Goal: Task Accomplishment & Management: Complete application form

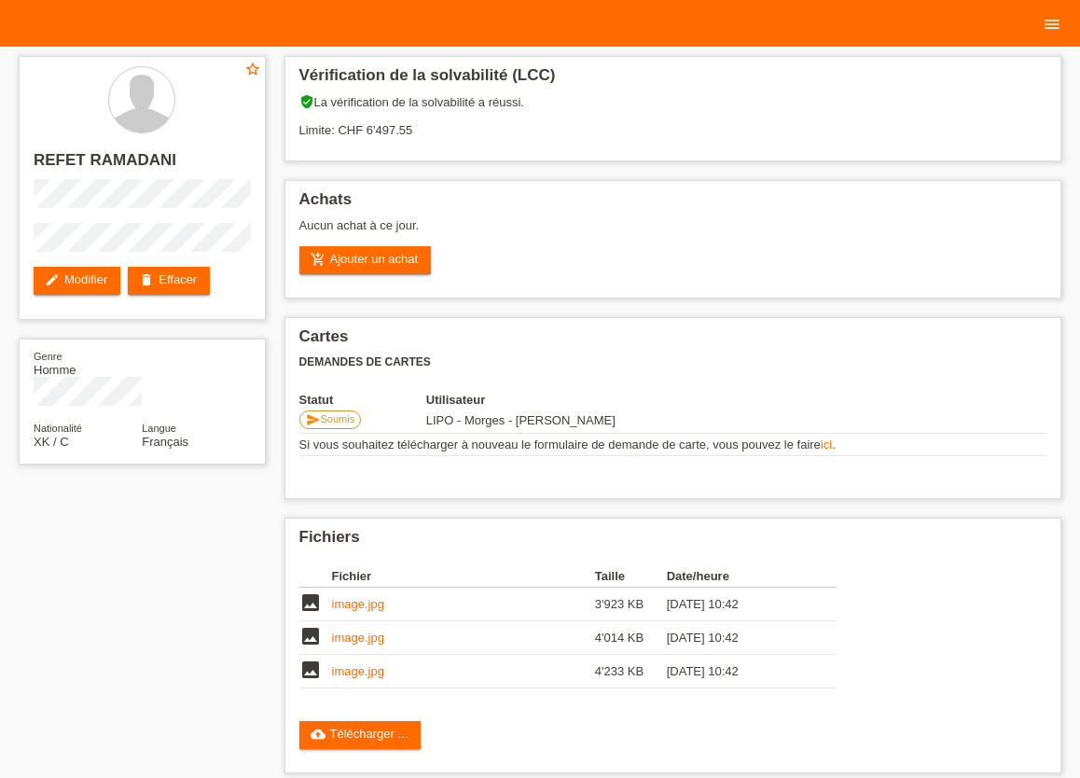
click at [1046, 28] on icon "menu" at bounding box center [1052, 24] width 19 height 19
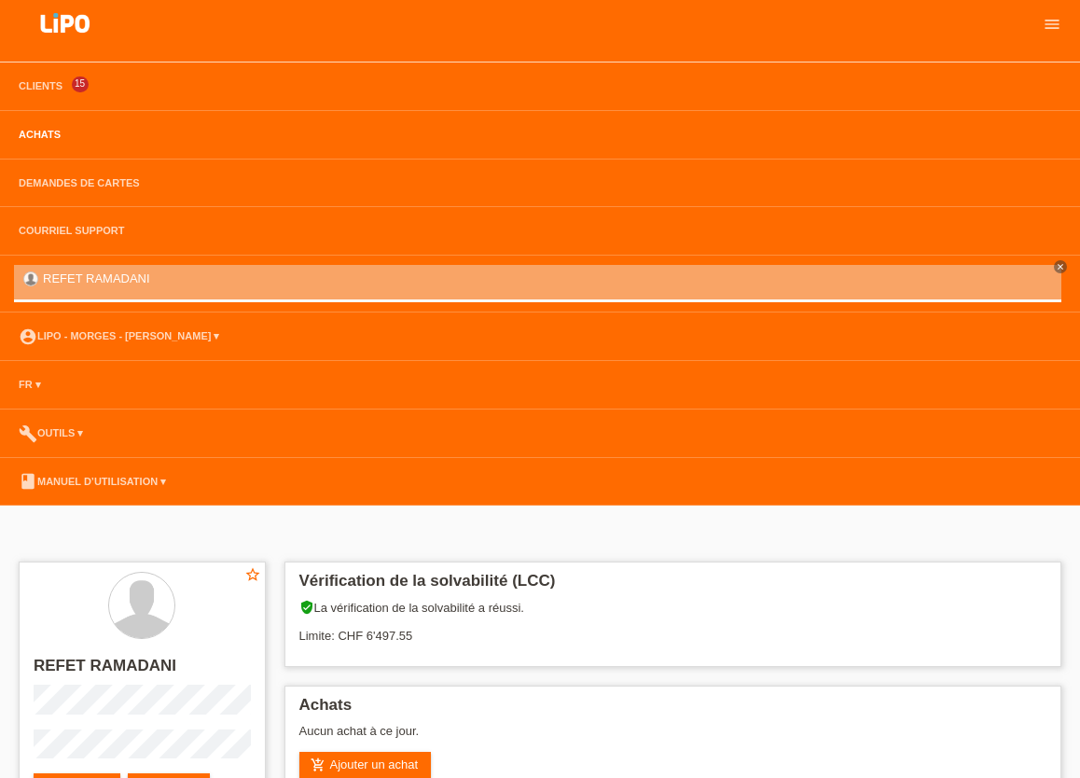
click at [51, 133] on link "Achats" at bounding box center [39, 134] width 61 height 11
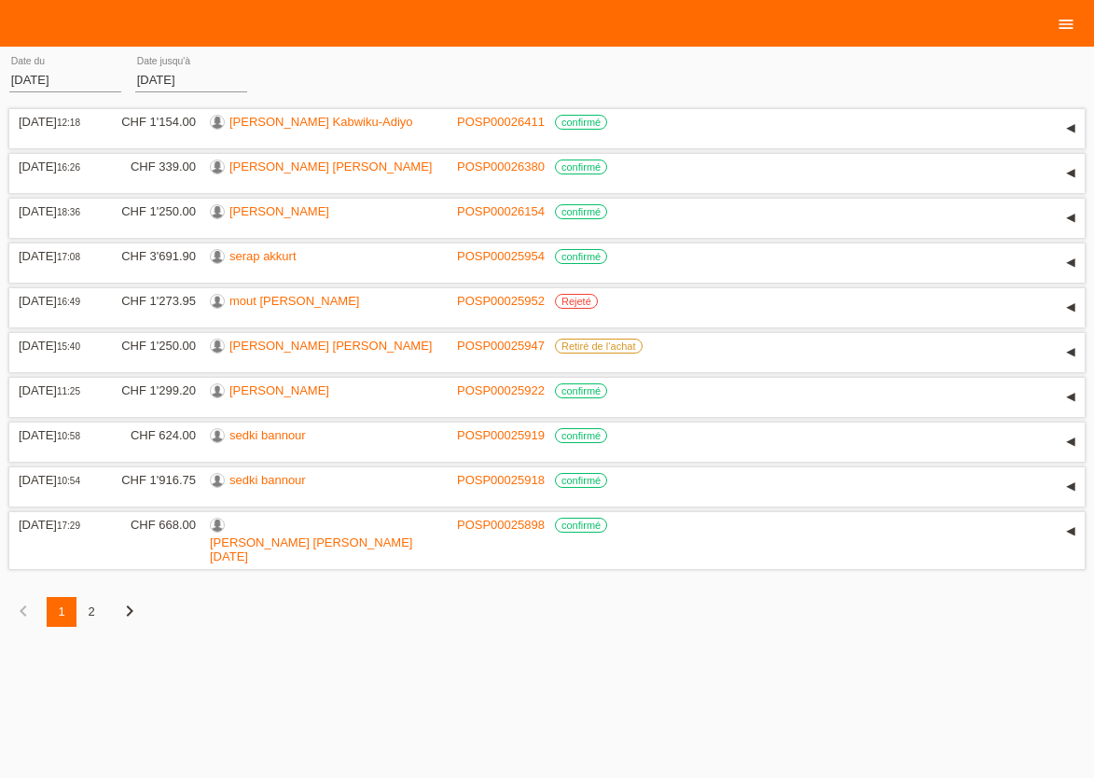
click at [1072, 30] on icon "menu" at bounding box center [1066, 24] width 19 height 19
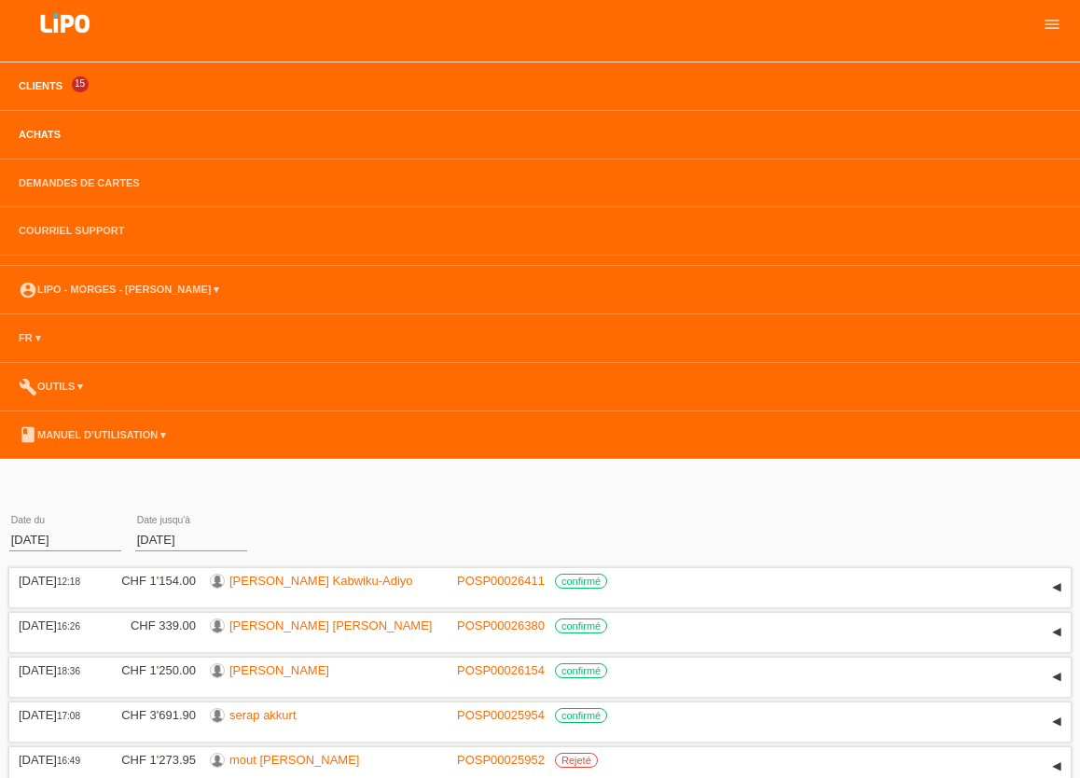
click at [35, 84] on link "Clients" at bounding box center [40, 85] width 63 height 11
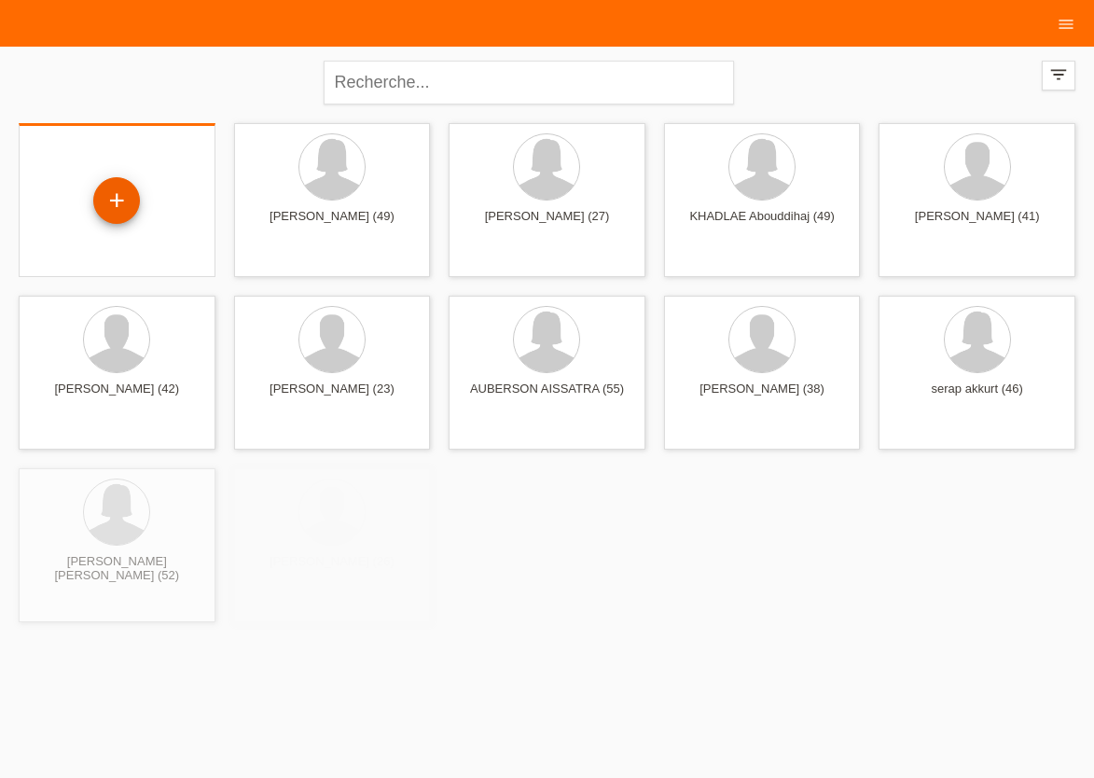
click at [111, 203] on div "+" at bounding box center [116, 200] width 47 height 47
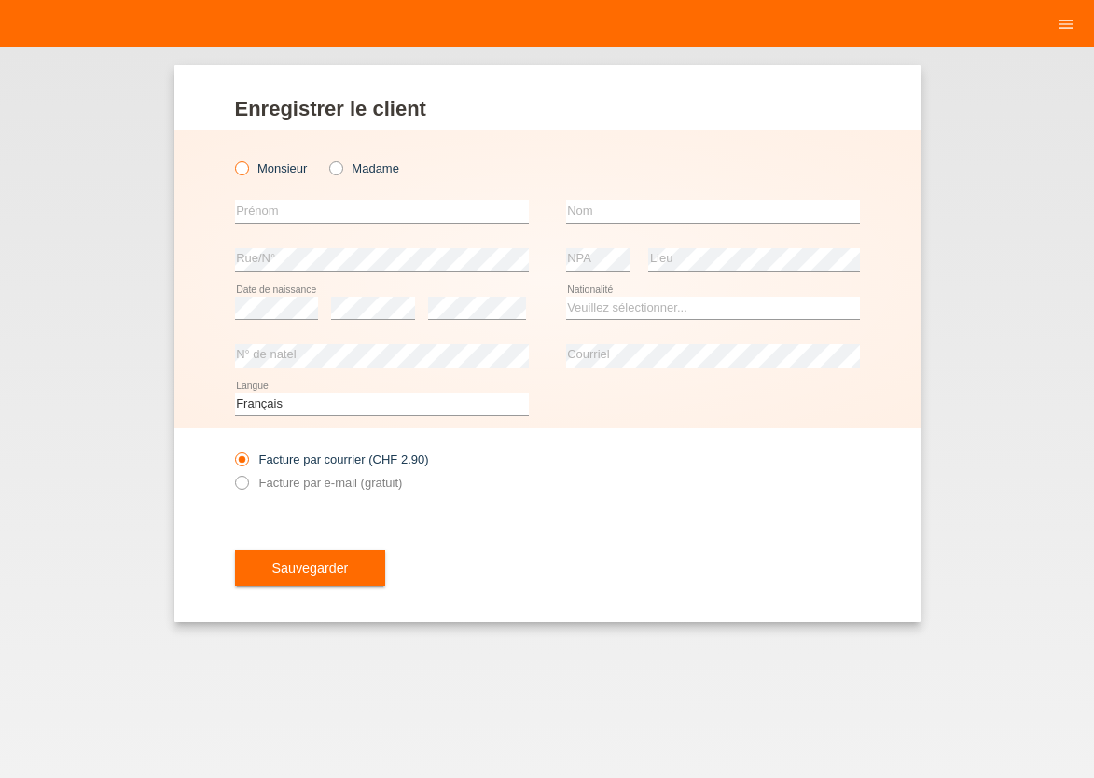
click at [231, 159] on icon at bounding box center [231, 159] width 0 height 0
click at [242, 166] on input "Monsieur" at bounding box center [241, 167] width 12 height 12
radio input "true"
click at [257, 213] on input "text" at bounding box center [382, 211] width 294 height 23
type input "MOHAMED"
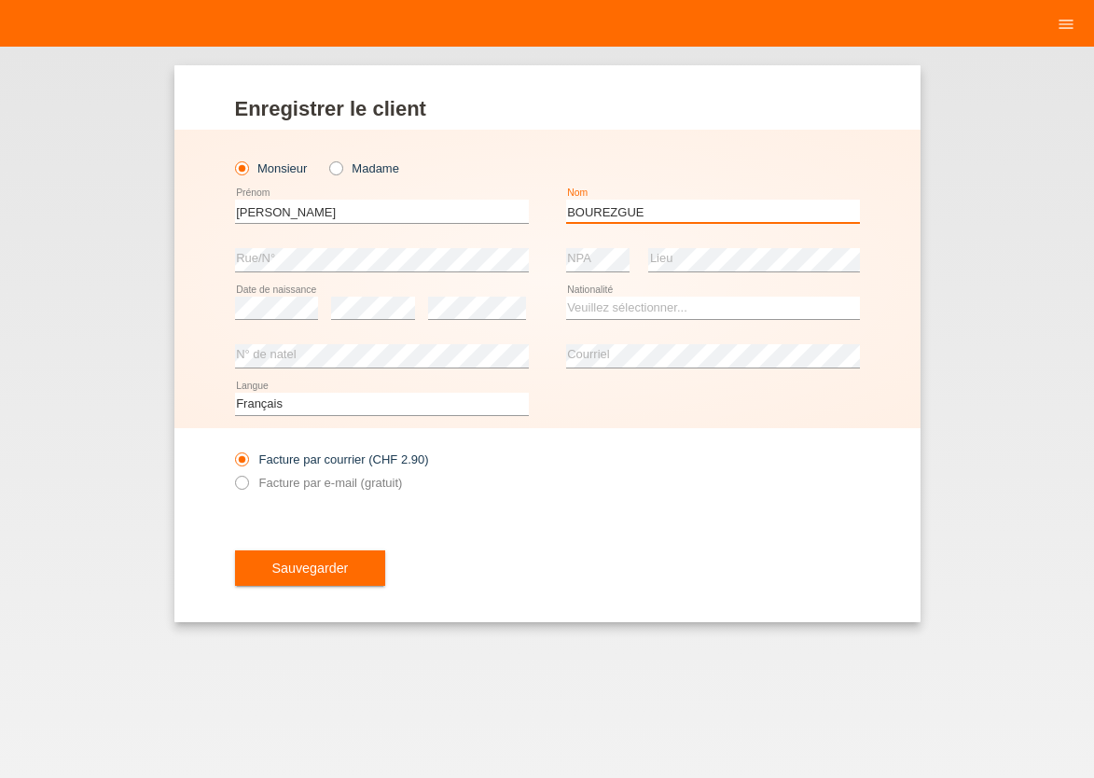
type input "BOUREZGUE"
select select "CH"
click at [231, 473] on icon at bounding box center [231, 473] width 0 height 0
click at [240, 486] on input "Facture par e-mail (gratuit)" at bounding box center [241, 487] width 12 height 23
radio input "true"
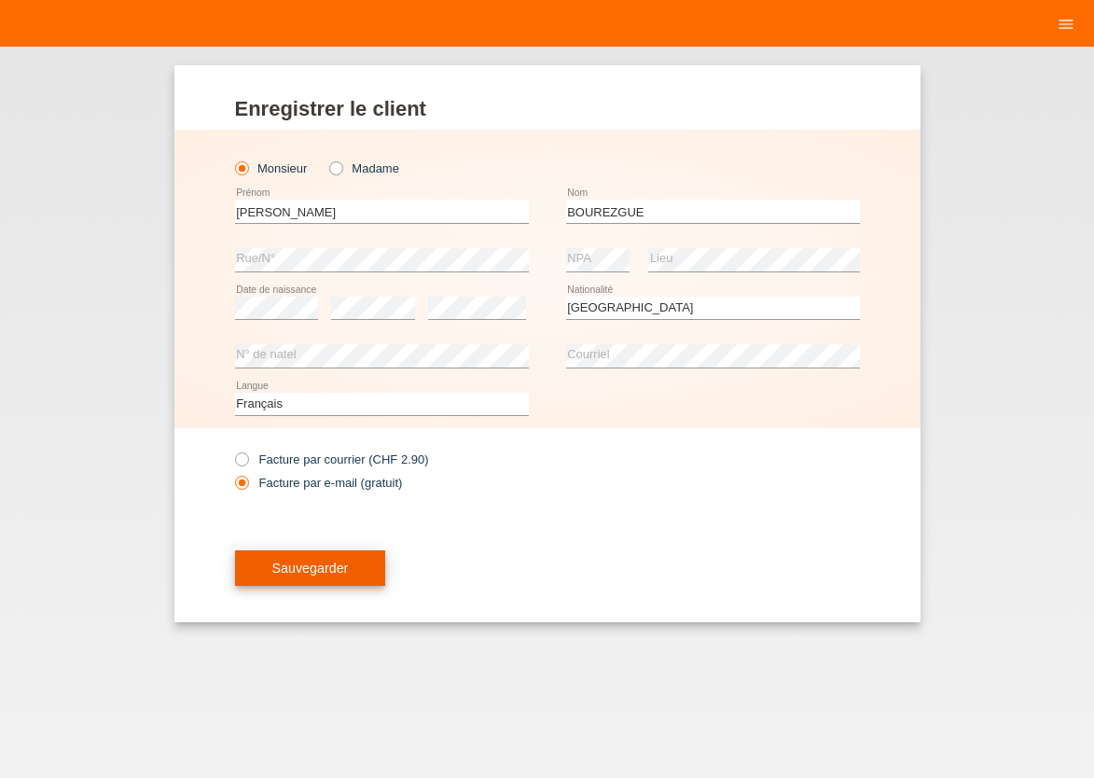
click at [295, 560] on button "Sauvegarder" at bounding box center [310, 567] width 151 height 35
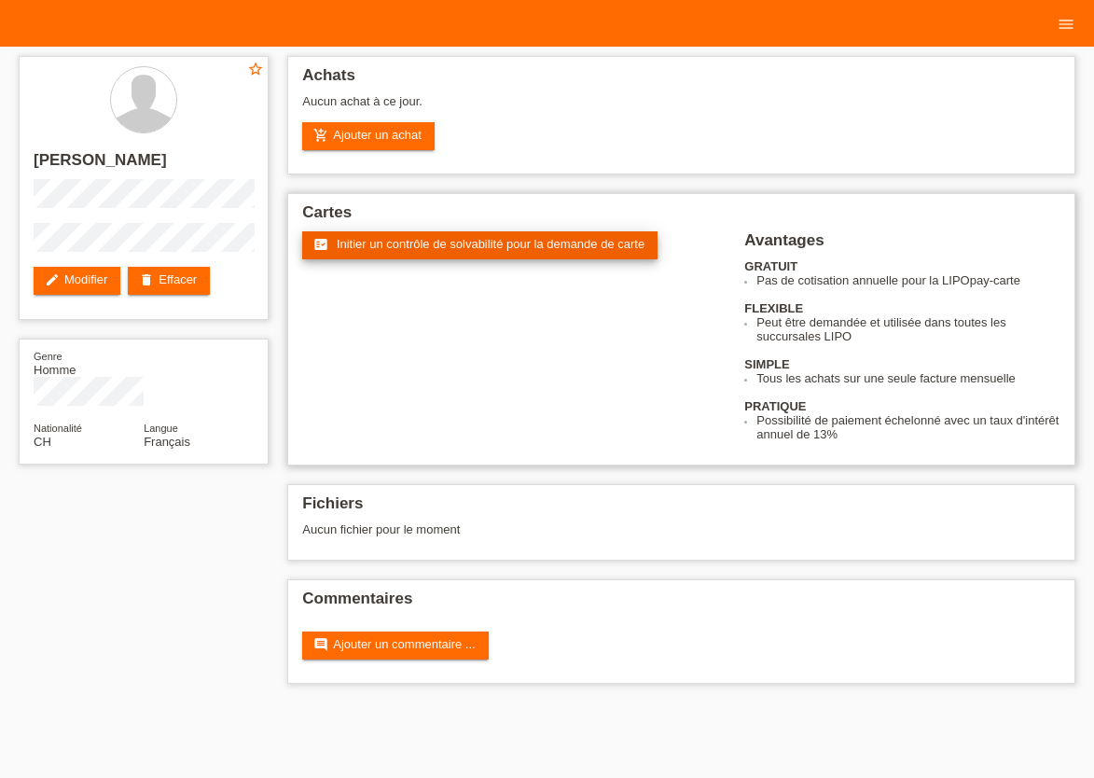
click at [425, 255] on link "fact_check Initier un contrôle de solvabilité pour la demande de carte" at bounding box center [479, 245] width 355 height 28
